Goal: Communication & Community: Answer question/provide support

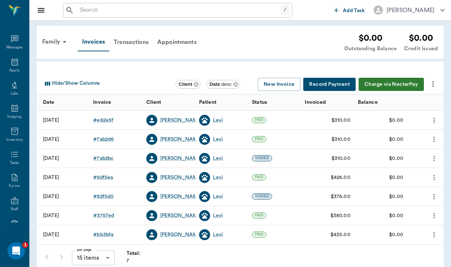
scroll to position [67, 0]
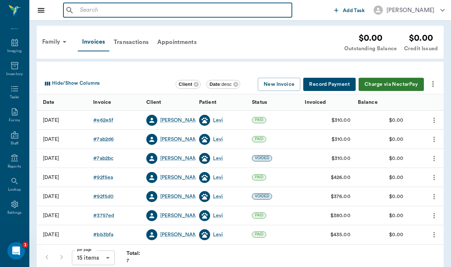
click at [95, 8] on input "text" at bounding box center [183, 10] width 212 height 10
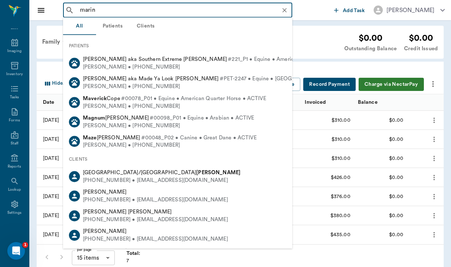
type input "marino"
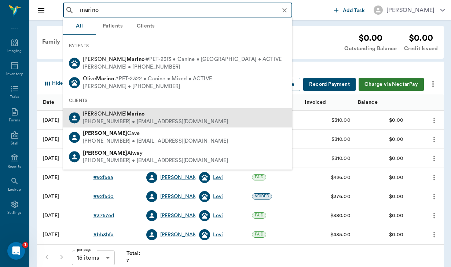
click at [126, 110] on div "[PERSON_NAME]" at bounding box center [155, 114] width 145 height 8
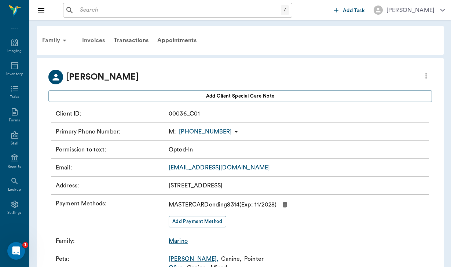
click at [94, 38] on div "Invoices" at bounding box center [94, 41] width 32 height 18
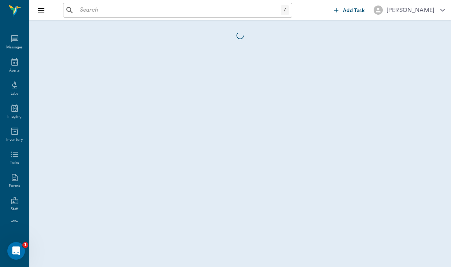
scroll to position [67, 0]
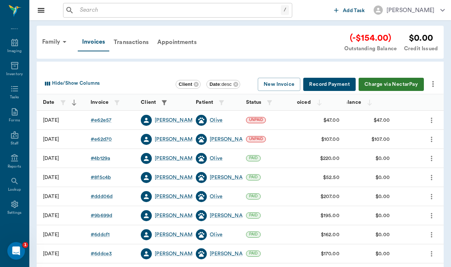
click at [381, 82] on button "Charge via NectarPay" at bounding box center [390, 85] width 65 height 14
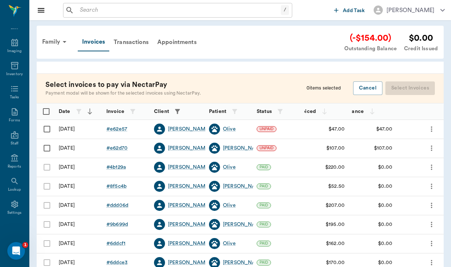
click at [49, 127] on input "Select row" at bounding box center [46, 128] width 15 height 15
checkbox input "false"
checkbox input "true"
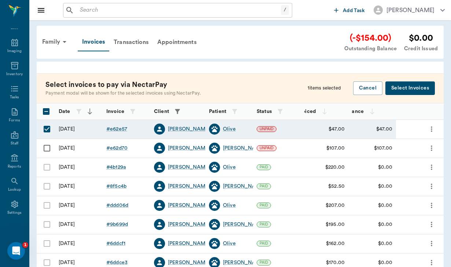
click at [47, 147] on input "Select row" at bounding box center [46, 147] width 15 height 15
checkbox input "true"
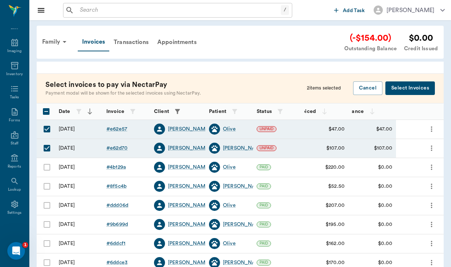
click at [421, 86] on button "Select Invoices" at bounding box center [409, 88] width 49 height 14
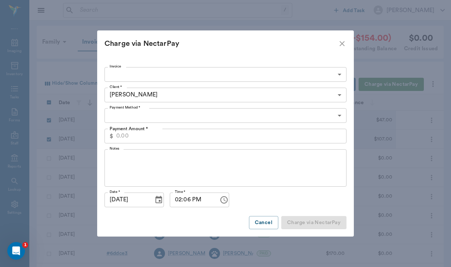
type input "68d2d07c6639670264e62e57,68d2cfa86639670264e62d70"
type input "154.00"
type input "CREDIT_CARDS_ON_FILE"
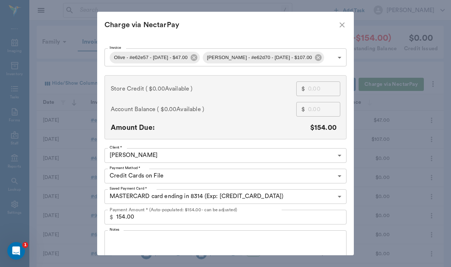
click at [123, 239] on textarea "Notes" at bounding box center [226, 248] width 232 height 25
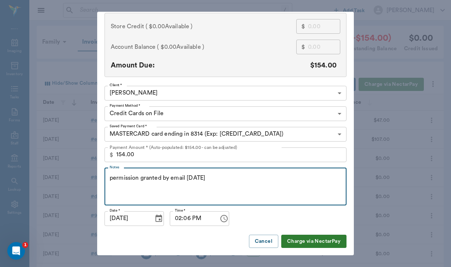
scroll to position [62, 0]
type textarea "permission granted by email [DATE]"
click at [327, 242] on button "Charge via NectarPay" at bounding box center [313, 242] width 65 height 14
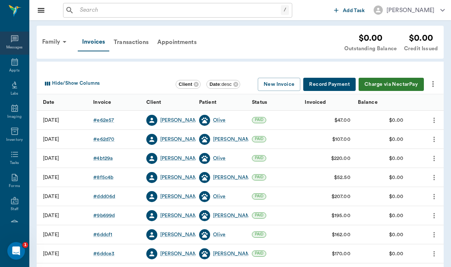
scroll to position [0, 0]
click at [13, 41] on icon at bounding box center [14, 38] width 7 height 7
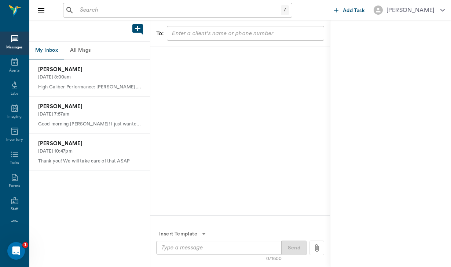
click at [95, 49] on button "All Msgs" at bounding box center [80, 51] width 33 height 18
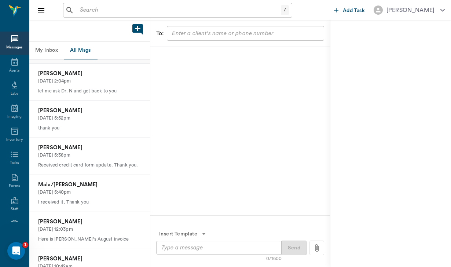
scroll to position [32, 0]
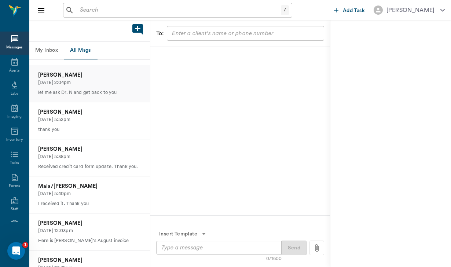
click at [109, 82] on p "[DATE] 2:04pm" at bounding box center [89, 82] width 103 height 7
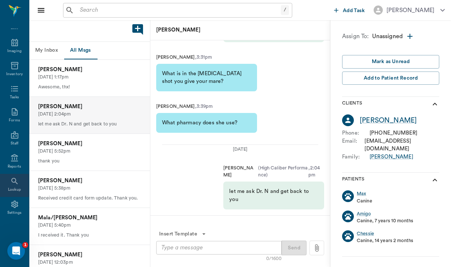
scroll to position [67, 0]
click at [13, 186] on div "Lookup" at bounding box center [14, 185] width 29 height 23
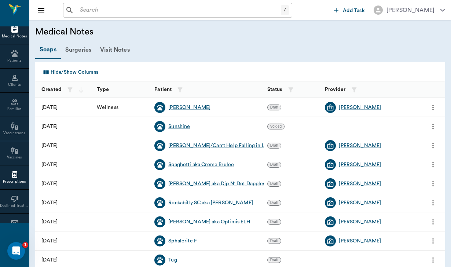
scroll to position [236, 0]
click at [19, 104] on div at bounding box center [14, 101] width 29 height 9
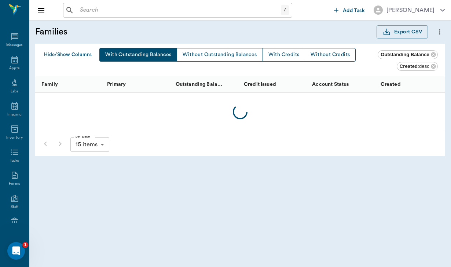
scroll to position [236, 0]
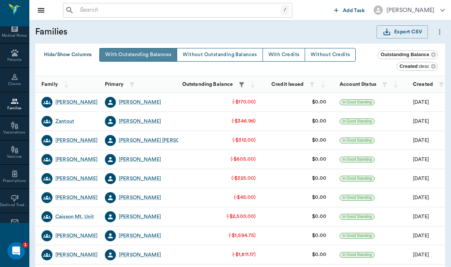
click at [147, 51] on button "With Outstanding Balances" at bounding box center [138, 55] width 78 height 14
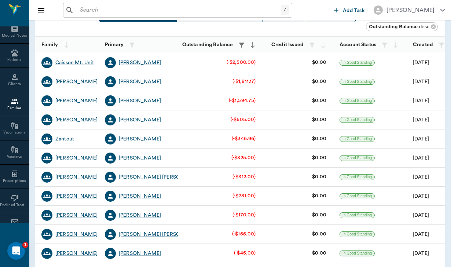
scroll to position [37, 0]
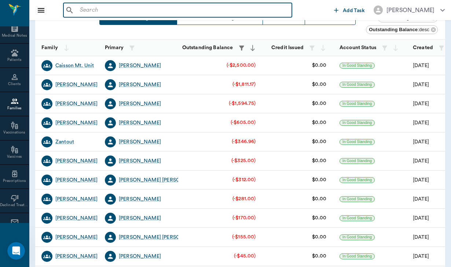
click at [85, 10] on input "text" at bounding box center [183, 10] width 212 height 10
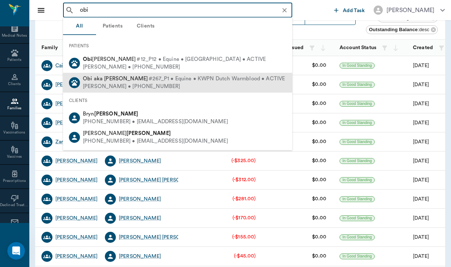
click at [148, 79] on span "#267_P1 • Equine • KWPN Dutch Warmblood • ACTIVE" at bounding box center [216, 79] width 136 height 8
type input "obi"
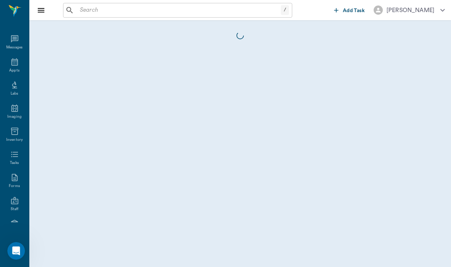
scroll to position [67, 0]
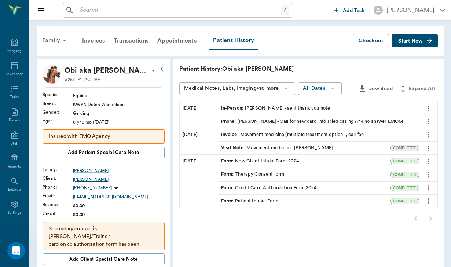
click at [82, 180] on div "[PERSON_NAME]" at bounding box center [119, 179] width 92 height 7
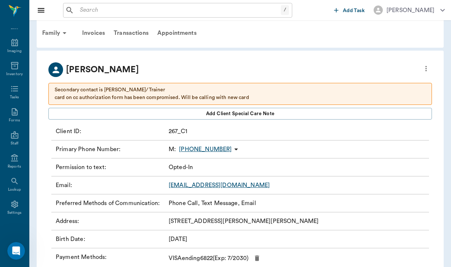
scroll to position [4, 0]
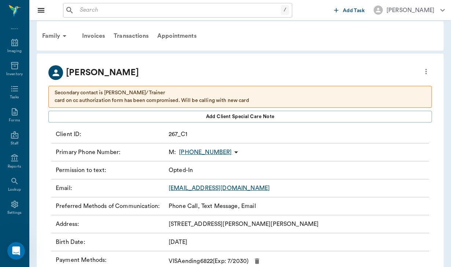
click at [100, 11] on input "text" at bounding box center [179, 10] width 204 height 10
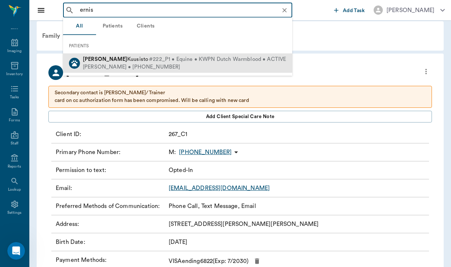
click at [121, 66] on div "[PERSON_NAME] • [PHONE_NUMBER]" at bounding box center [184, 67] width 203 height 8
type input "ernis"
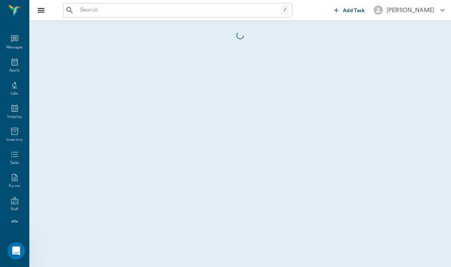
scroll to position [67, 0]
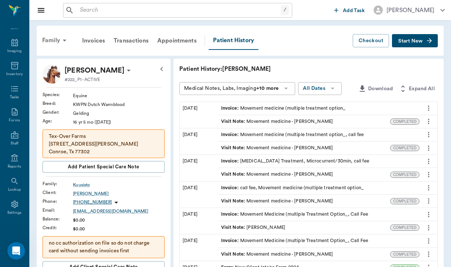
click at [53, 40] on div "Family" at bounding box center [56, 41] width 36 height 18
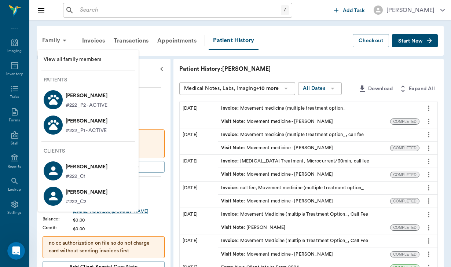
click at [55, 40] on div at bounding box center [225, 133] width 451 height 267
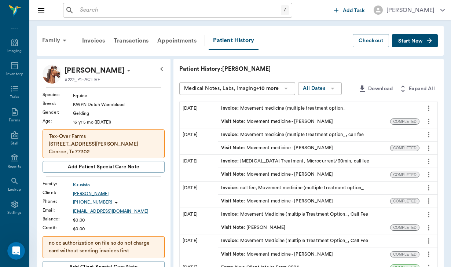
click at [92, 195] on div "[PERSON_NAME]" at bounding box center [119, 193] width 92 height 7
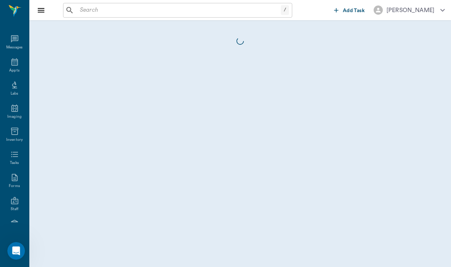
scroll to position [67, 0]
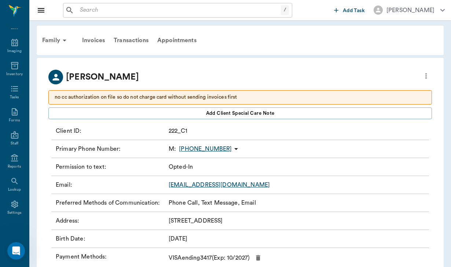
click at [232, 148] on icon at bounding box center [236, 148] width 9 height 9
click at [206, 166] on span "Send SMS Message" at bounding box center [189, 163] width 62 height 8
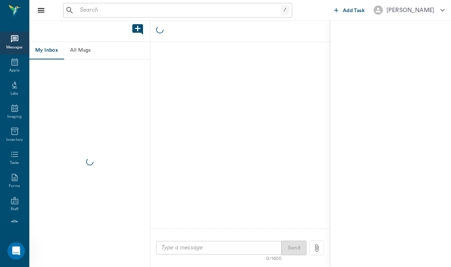
scroll to position [67, 0]
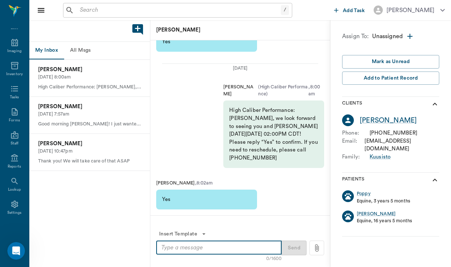
click at [175, 249] on textarea at bounding box center [218, 247] width 115 height 8
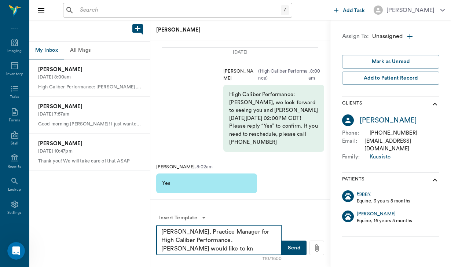
scroll to position [0, 0]
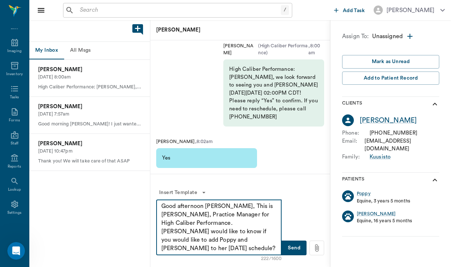
drag, startPoint x: 161, startPoint y: 205, endPoint x: 256, endPoint y: 243, distance: 102.1
click at [256, 243] on textarea "Good afternoon [PERSON_NAME], This is [PERSON_NAME], Practice Manager for High …" at bounding box center [218, 227] width 115 height 51
type textarea "Good afternoon [PERSON_NAME], This is [PERSON_NAME], Practice Manager for High …"
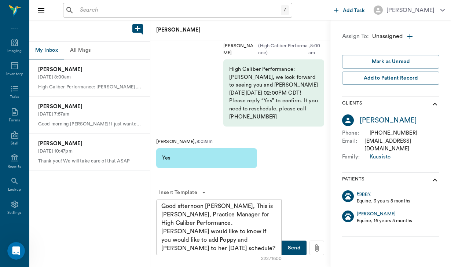
click at [299, 247] on button "Send" at bounding box center [293, 247] width 25 height 15
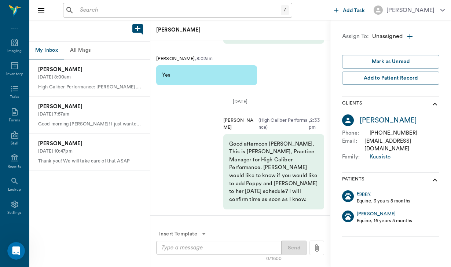
click at [77, 7] on div "/ ​" at bounding box center [177, 10] width 229 height 15
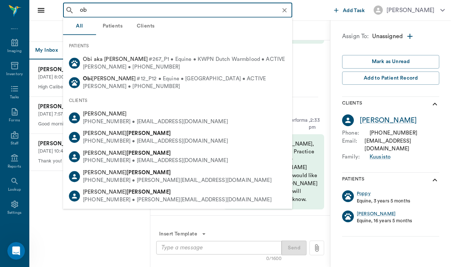
type input "obi"
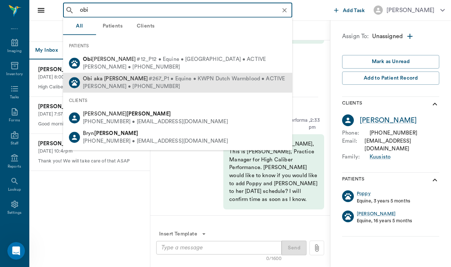
click at [104, 81] on span "Obi aka [PERSON_NAME]" at bounding box center [115, 78] width 65 height 5
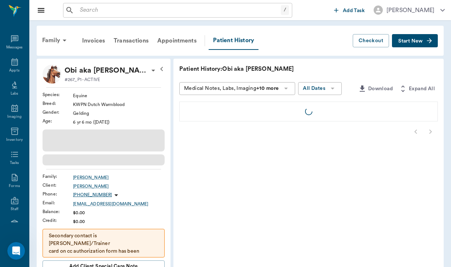
scroll to position [67, 0]
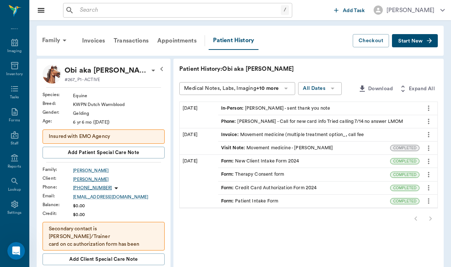
click at [84, 178] on div "[PERSON_NAME]" at bounding box center [119, 179] width 92 height 7
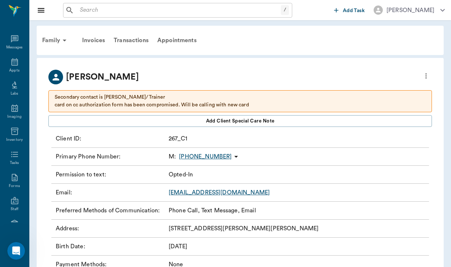
scroll to position [67, 0]
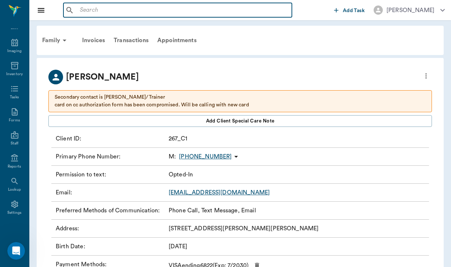
click at [82, 14] on input "text" at bounding box center [183, 10] width 212 height 10
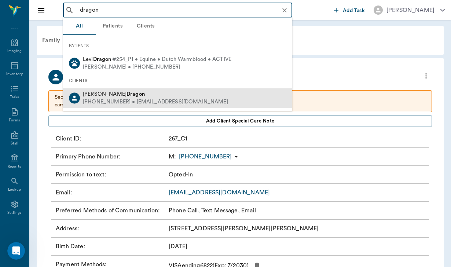
click at [126, 93] on b "Dragon" at bounding box center [135, 93] width 18 height 5
type input "dragon"
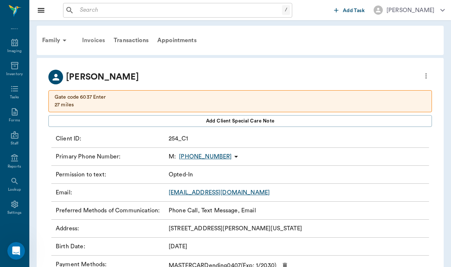
click at [88, 40] on div "Invoices" at bounding box center [94, 41] width 32 height 18
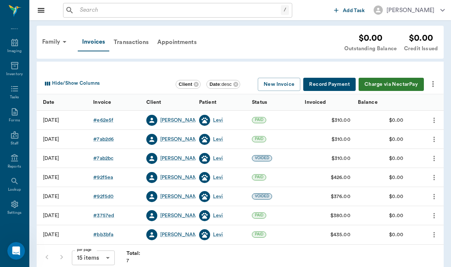
click at [92, 4] on div "/ ​" at bounding box center [177, 10] width 229 height 15
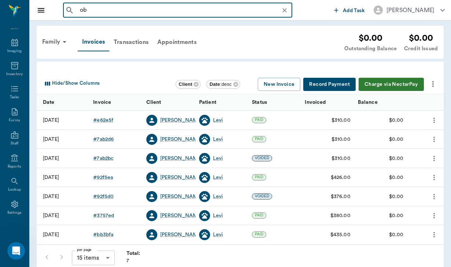
type input "obi"
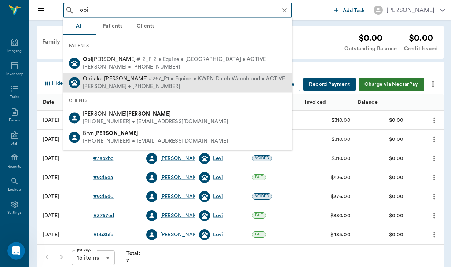
click at [119, 83] on div "[PERSON_NAME] • [PHONE_NUMBER]" at bounding box center [184, 87] width 202 height 8
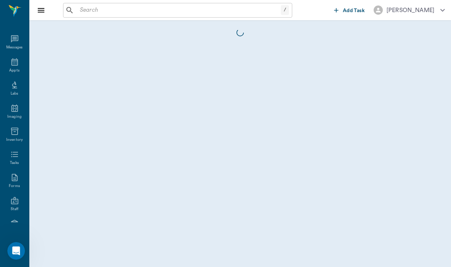
scroll to position [67, 0]
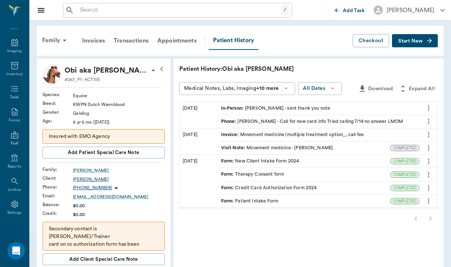
click at [82, 179] on div "[PERSON_NAME]" at bounding box center [119, 179] width 92 height 7
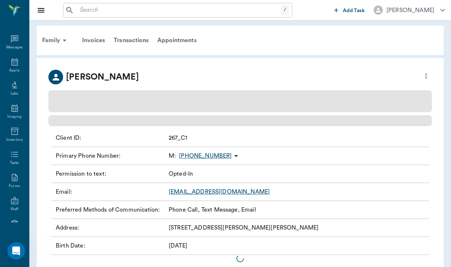
scroll to position [67, 0]
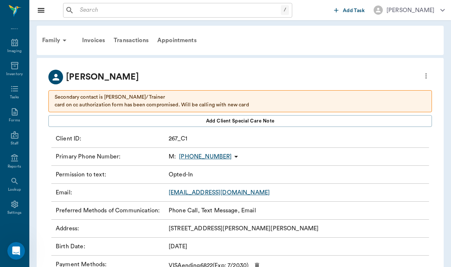
click at [232, 155] on icon at bounding box center [236, 156] width 9 height 9
click at [188, 172] on span "Send SMS Message" at bounding box center [190, 171] width 62 height 8
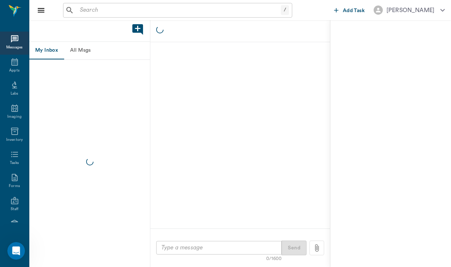
scroll to position [67, 0]
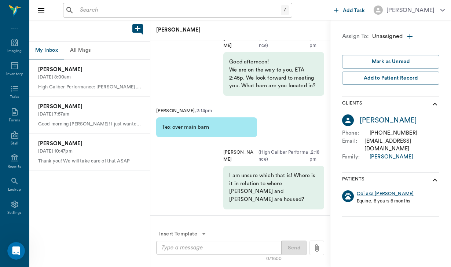
click at [170, 247] on textarea at bounding box center [218, 247] width 115 height 8
paste textarea "Good afternoon [PERSON_NAME], This is [PERSON_NAME], Practice Manager for High …"
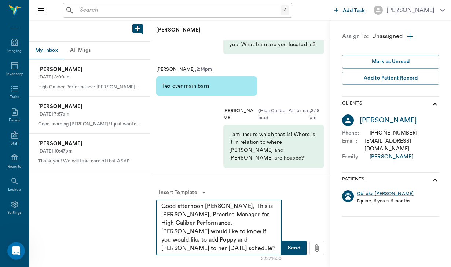
click at [221, 208] on textarea "Good afternoon [PERSON_NAME], This is [PERSON_NAME], Practice Manager for High …" at bounding box center [218, 227] width 115 height 51
drag, startPoint x: 241, startPoint y: 231, endPoint x: 175, endPoint y: 239, distance: 66.8
click at [175, 239] on textarea "Good afternoon [PERSON_NAME], This is [PERSON_NAME], Practice Manager for High …" at bounding box center [218, 227] width 115 height 51
type textarea "Good afternoon [PERSON_NAME], This is [PERSON_NAME], Practice Manager for High …"
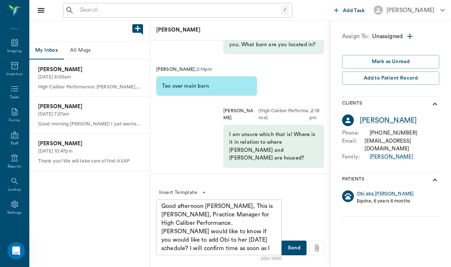
click at [294, 252] on button "Send" at bounding box center [293, 247] width 25 height 15
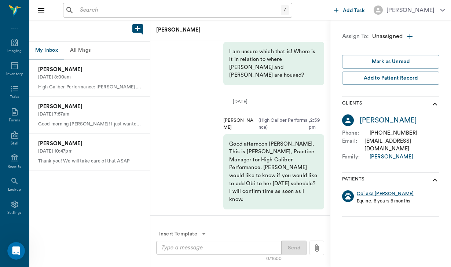
click at [89, 55] on button "All Msgs" at bounding box center [80, 51] width 33 height 18
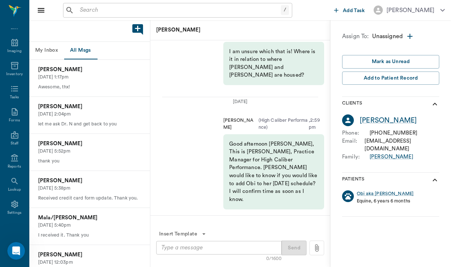
click at [88, 49] on button "All Msgs" at bounding box center [80, 51] width 33 height 18
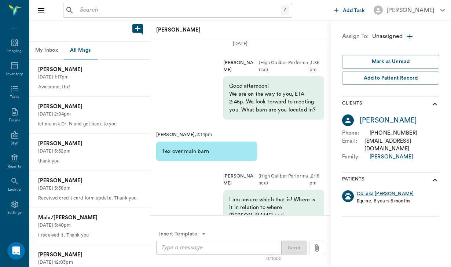
scroll to position [-148, 0]
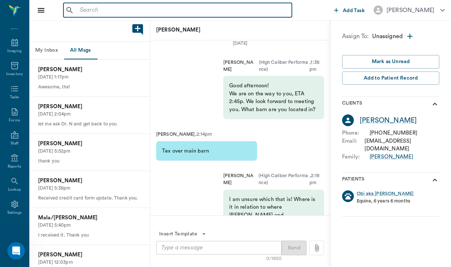
click at [86, 12] on input "text" at bounding box center [183, 10] width 212 height 10
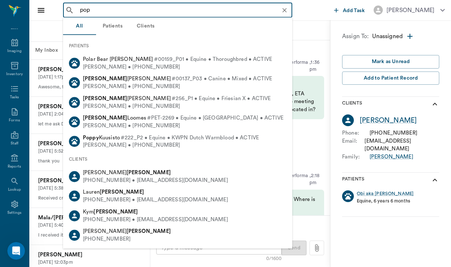
type input "[PERSON_NAME]"
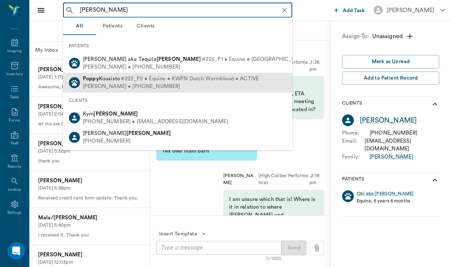
click at [110, 90] on div "Poppy Kuusisto #222_P2 • Equine • KWPN Dutch Warmblood • ACTIVE [PERSON_NAME] •…" at bounding box center [177, 82] width 229 height 19
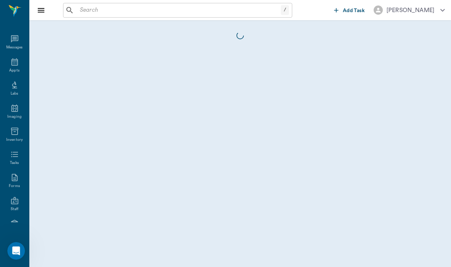
scroll to position [67, 0]
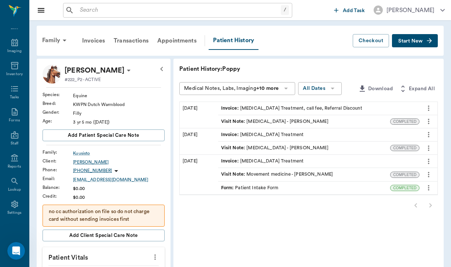
click at [92, 163] on div "[PERSON_NAME]" at bounding box center [119, 162] width 92 height 7
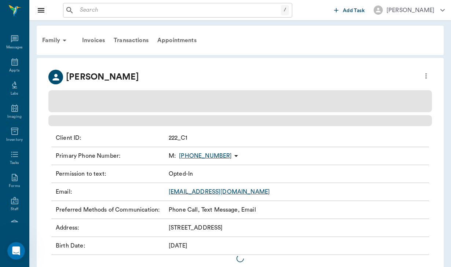
scroll to position [67, 0]
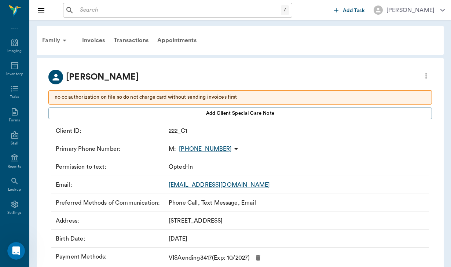
click at [123, 192] on div "Email : [EMAIL_ADDRESS][DOMAIN_NAME]" at bounding box center [239, 185] width 377 height 18
